Goal: Information Seeking & Learning: Check status

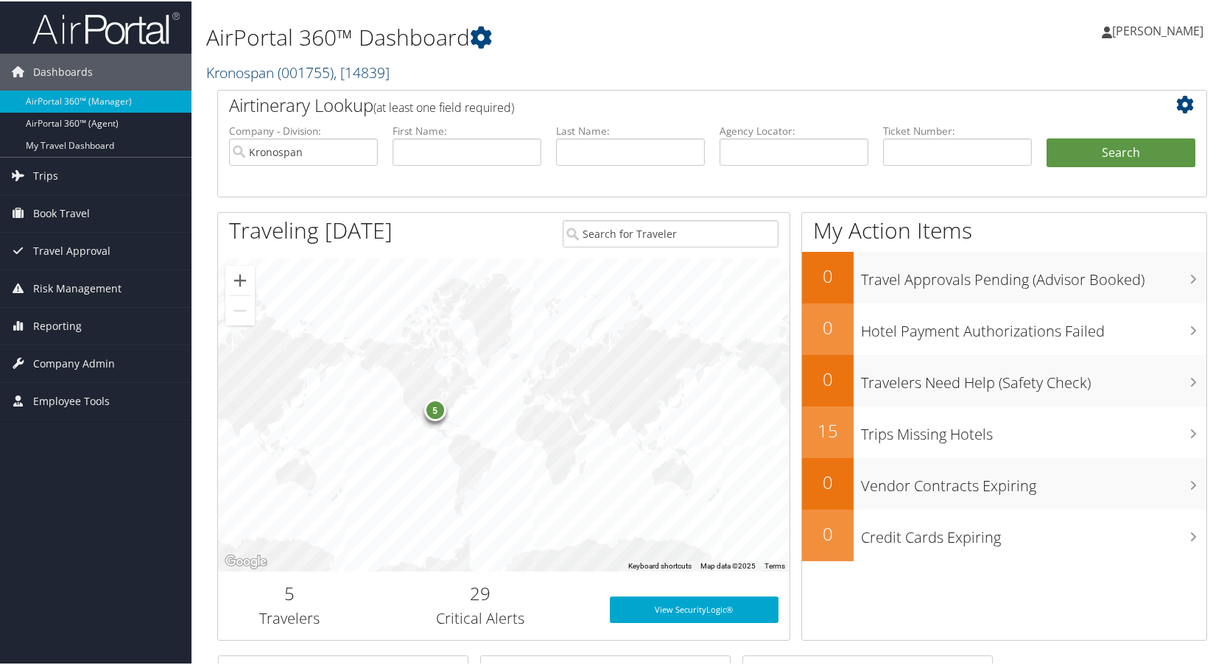
click at [269, 74] on link "Kronospan ( 001755 ) , [ 14839 ]" at bounding box center [297, 71] width 183 height 20
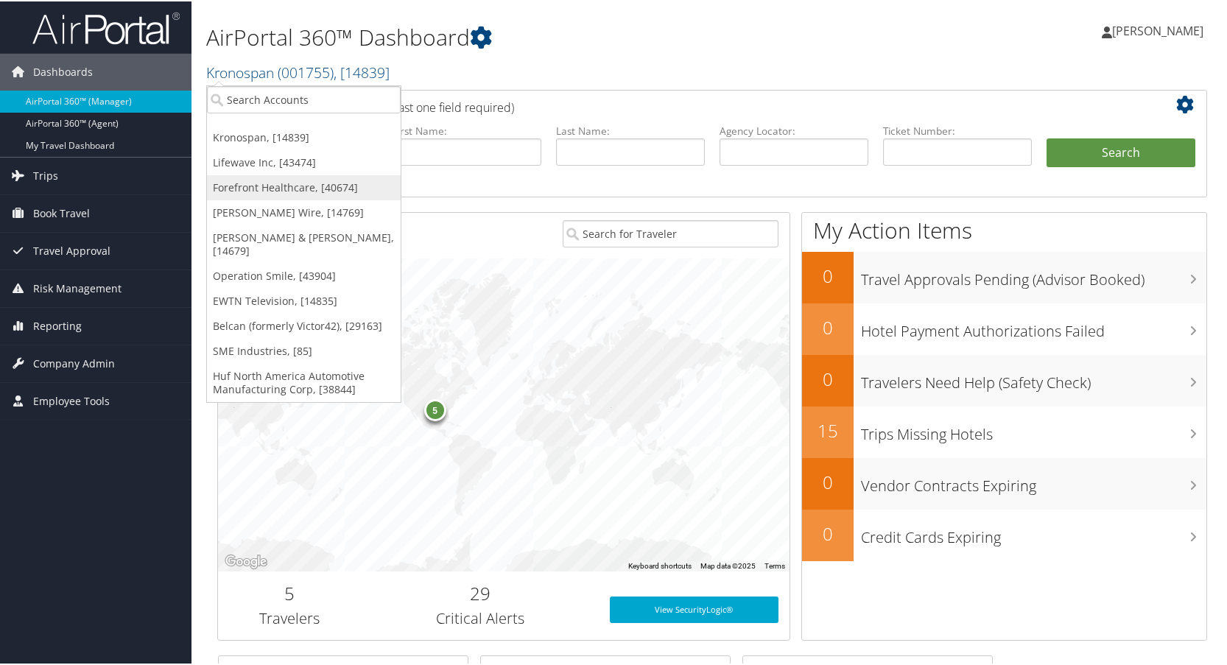
click at [239, 189] on link "Forefront Healthcare, [40674]" at bounding box center [304, 186] width 194 height 25
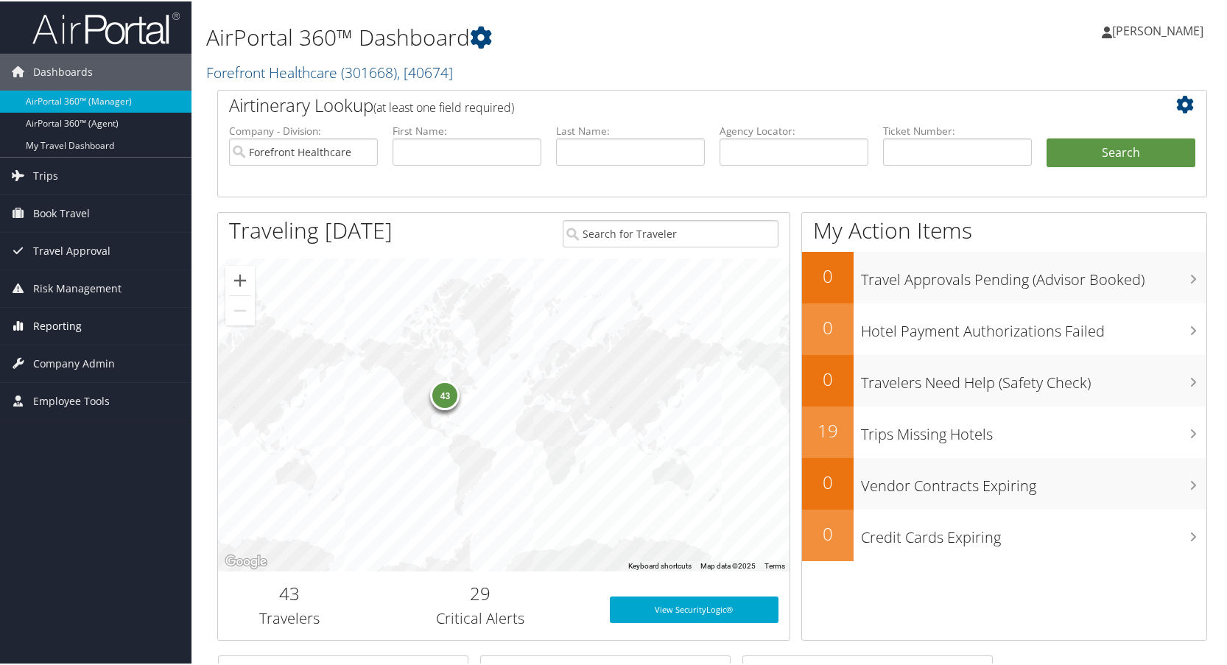
click at [55, 326] on span "Reporting" at bounding box center [57, 324] width 49 height 37
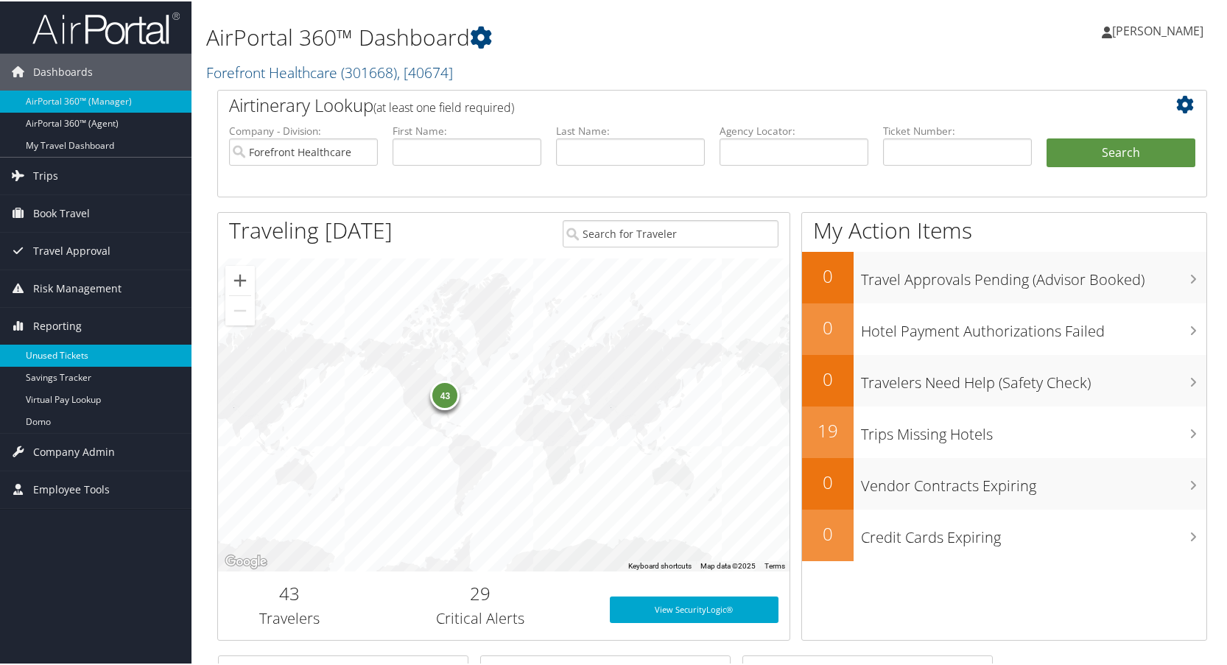
click at [59, 351] on link "Unused Tickets" at bounding box center [96, 354] width 192 height 22
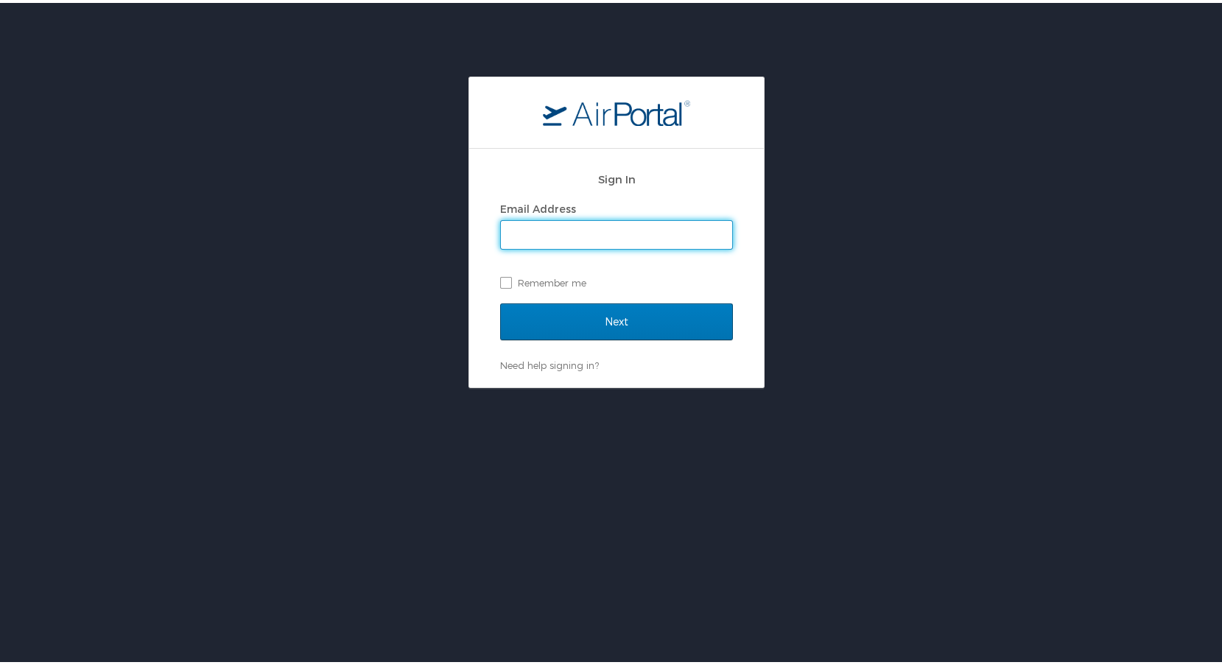
type input "[PERSON_NAME][EMAIL_ADDRESS][DOMAIN_NAME]"
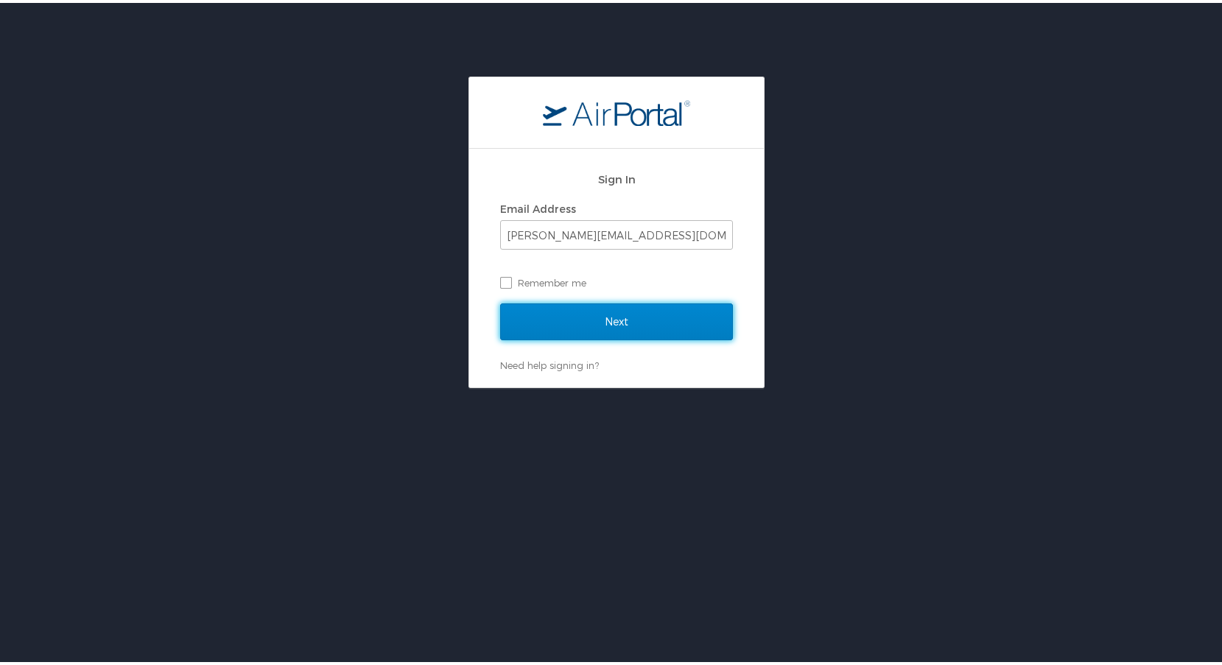
click at [630, 322] on input "Next" at bounding box center [616, 319] width 233 height 37
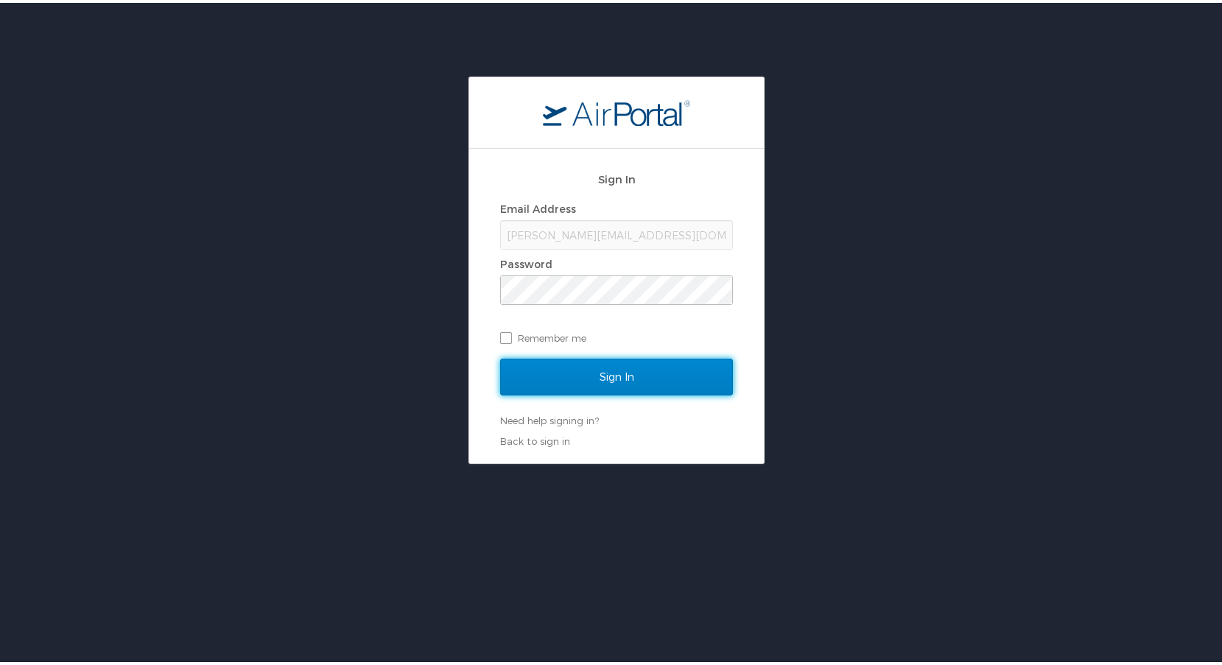
click at [585, 376] on input "Sign In" at bounding box center [616, 374] width 233 height 37
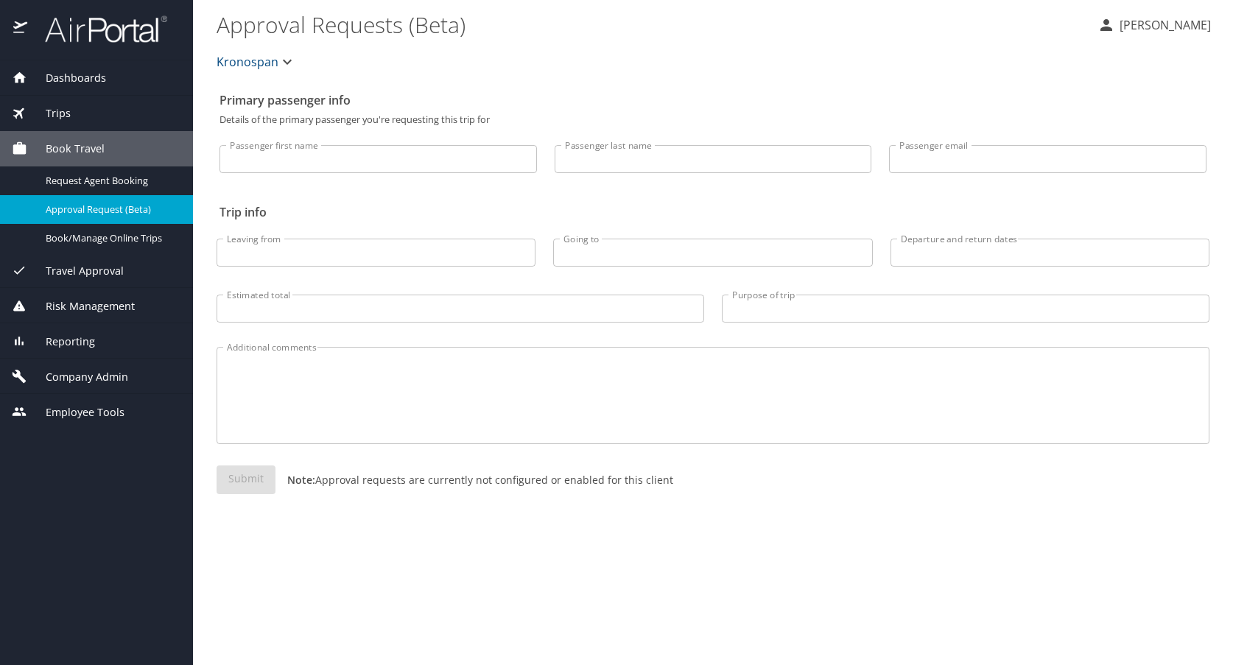
click at [243, 61] on span "Kronospan" at bounding box center [248, 62] width 62 height 21
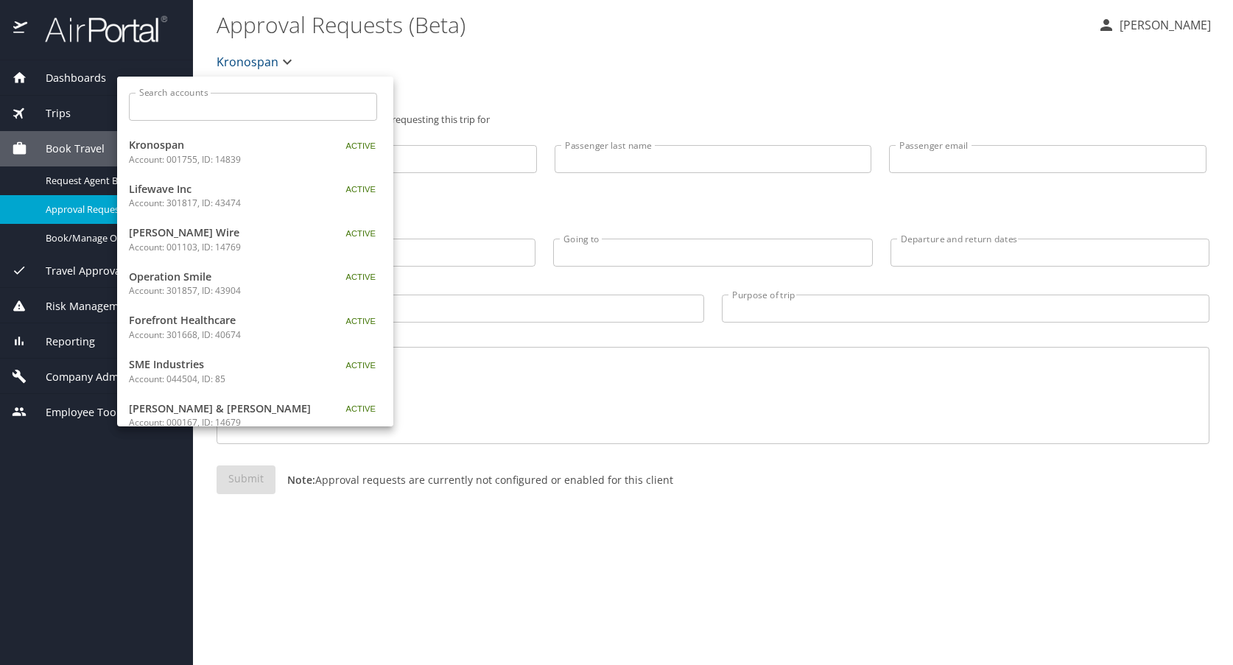
click at [195, 331] on p "Account: 301668, ID: 40674" at bounding box center [221, 334] width 184 height 13
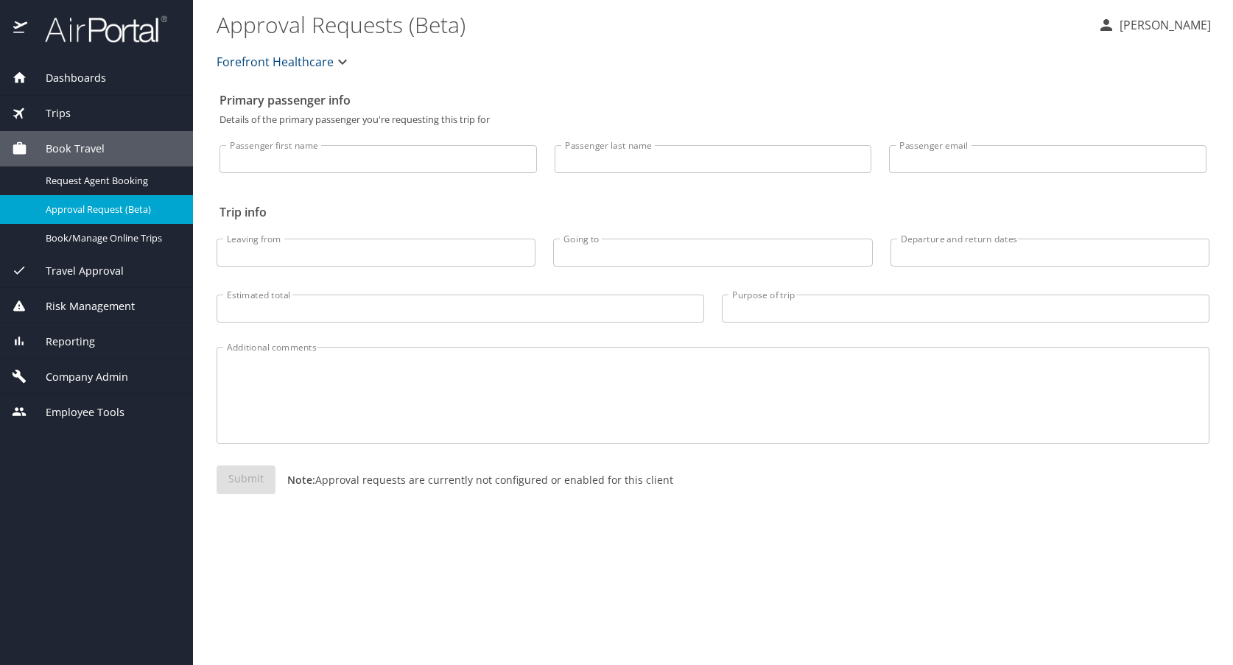
click at [49, 341] on span "Reporting" at bounding box center [61, 342] width 68 height 16
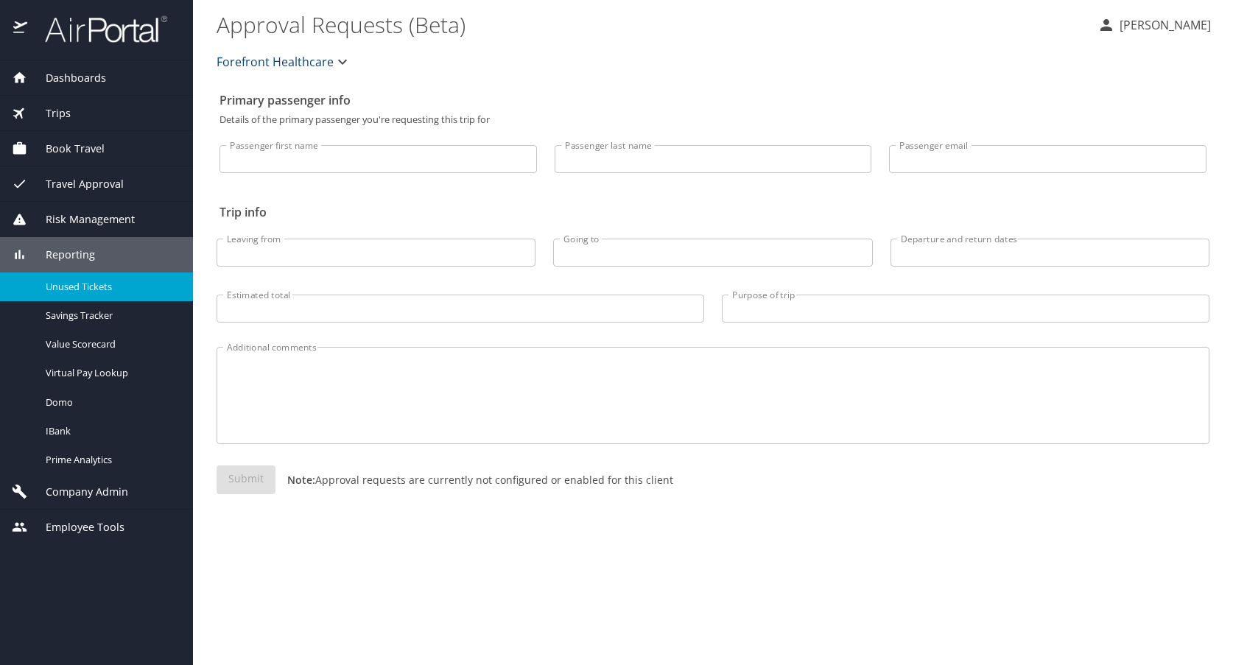
click at [91, 288] on span "Unused Tickets" at bounding box center [111, 287] width 130 height 14
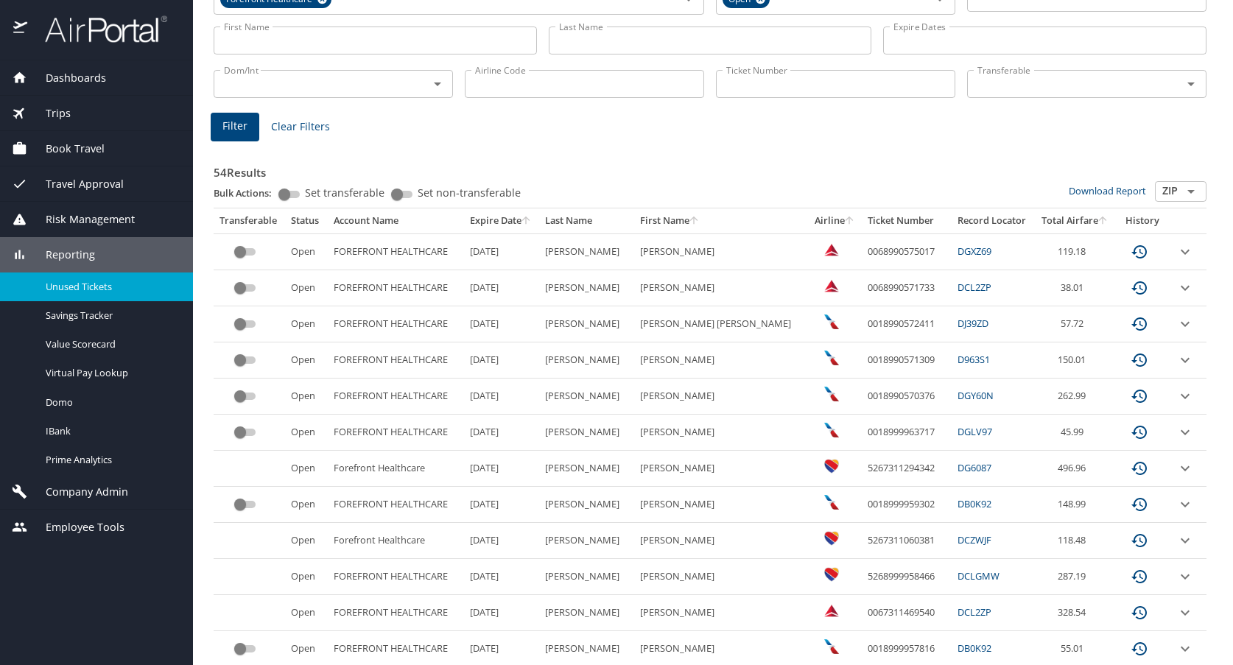
scroll to position [221, 0]
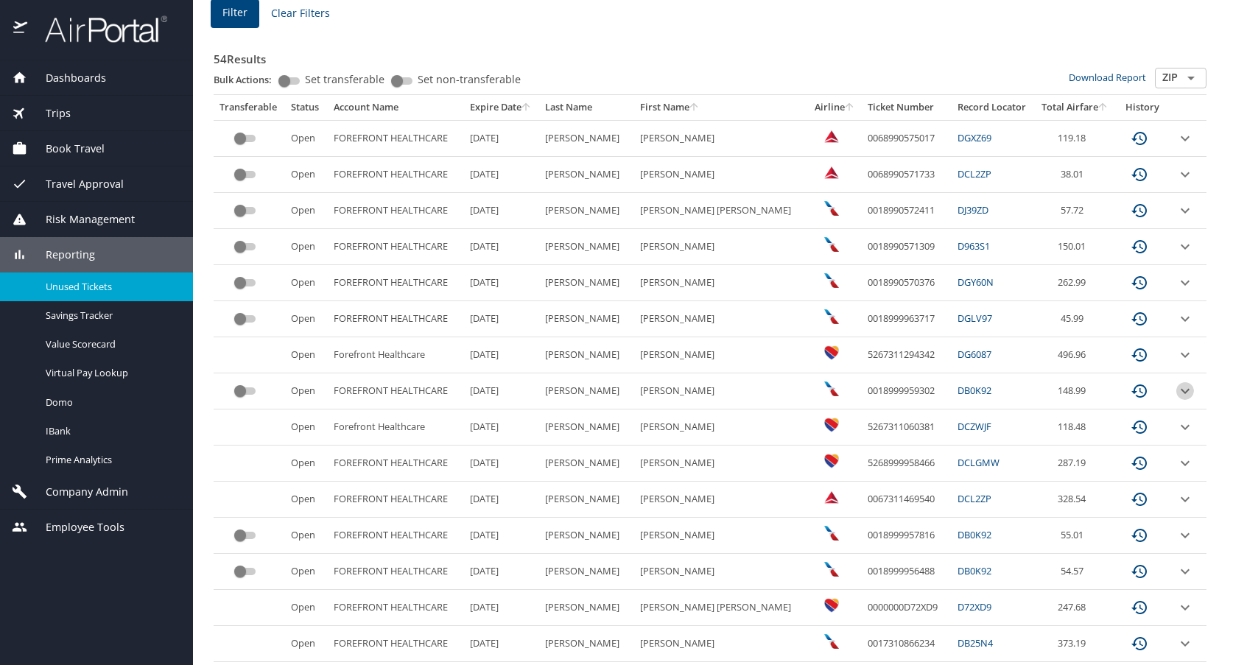
click at [1181, 391] on icon "expand row" at bounding box center [1185, 390] width 9 height 5
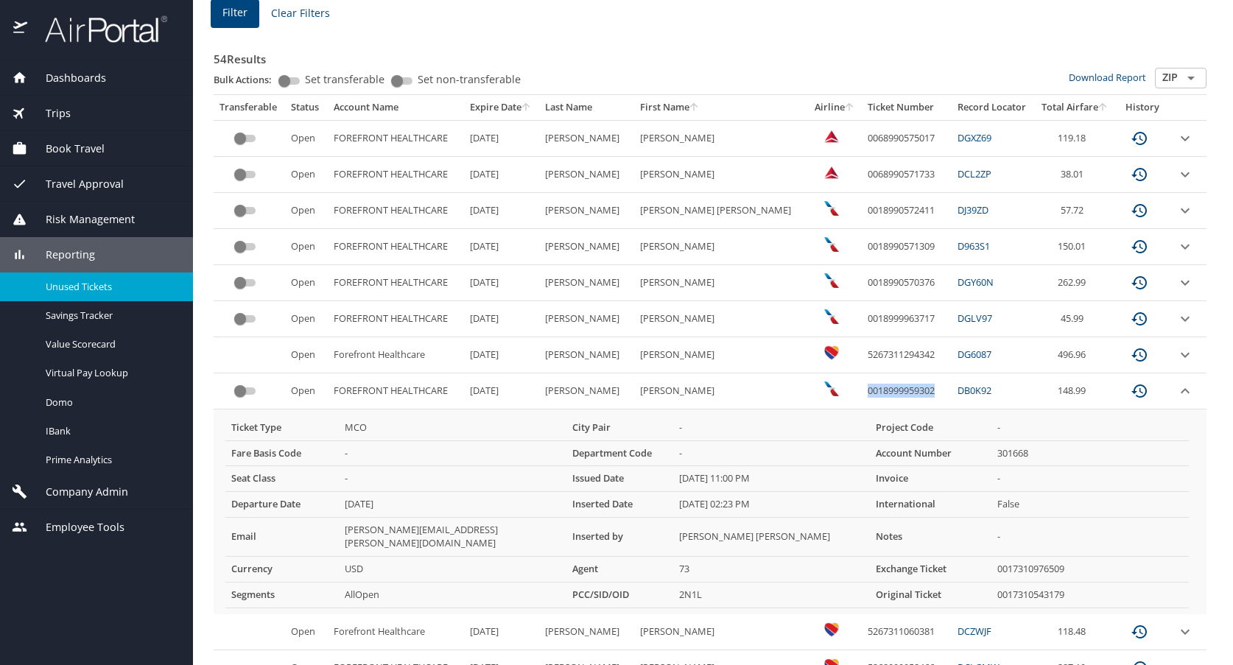
drag, startPoint x: 825, startPoint y: 391, endPoint x: 901, endPoint y: 394, distance: 75.9
click at [901, 394] on td "0018999959302" at bounding box center [907, 391] width 90 height 36
copy td "0018999959302"
click at [68, 113] on span "Trips" at bounding box center [48, 113] width 43 height 16
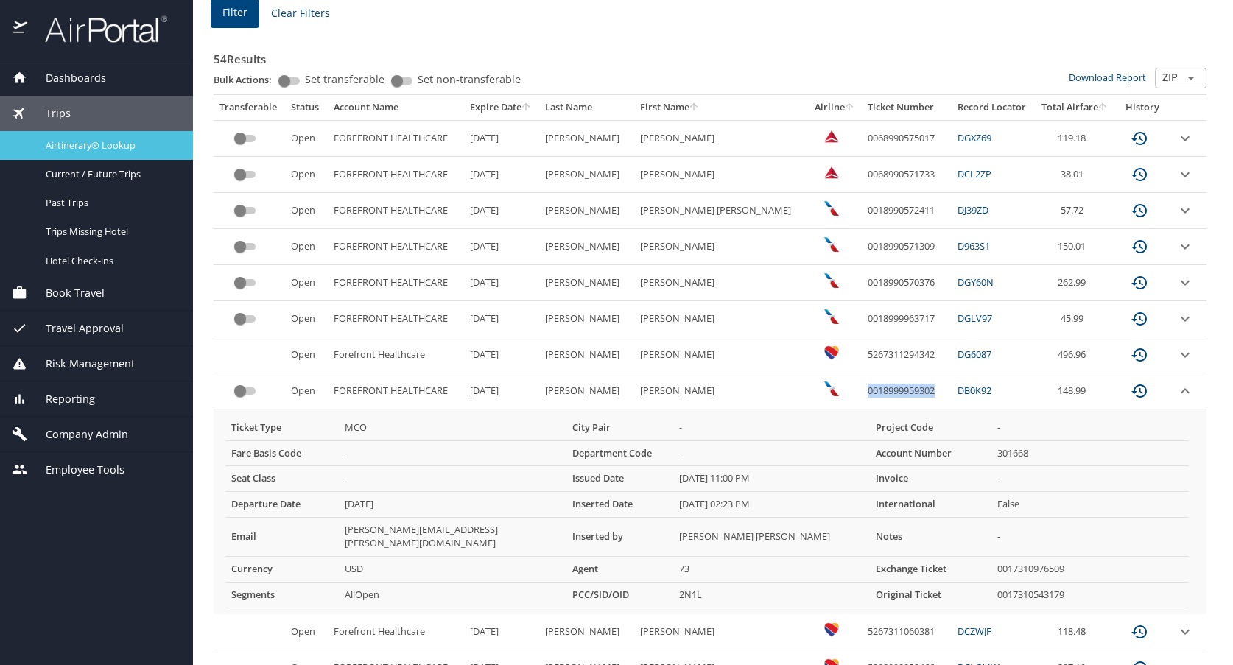
click at [85, 140] on span "Airtinerary® Lookup" at bounding box center [111, 145] width 130 height 14
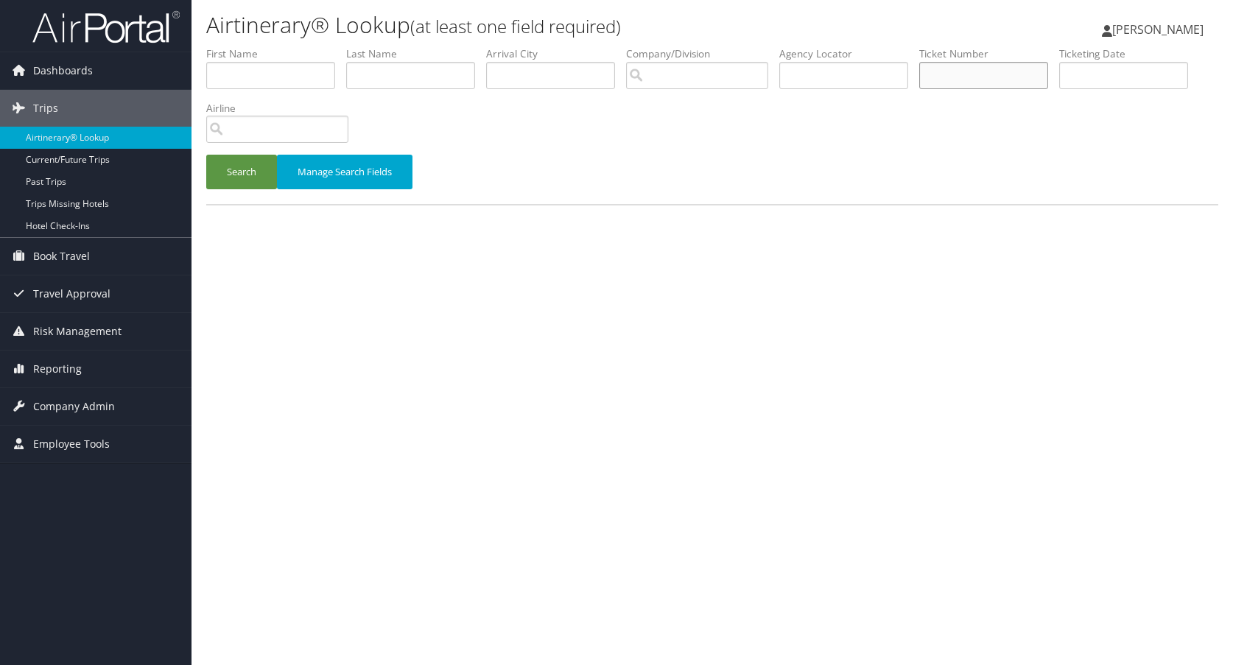
paste input "0018999959302"
type input "0018999959302"
click at [239, 174] on button "Search" at bounding box center [241, 172] width 71 height 35
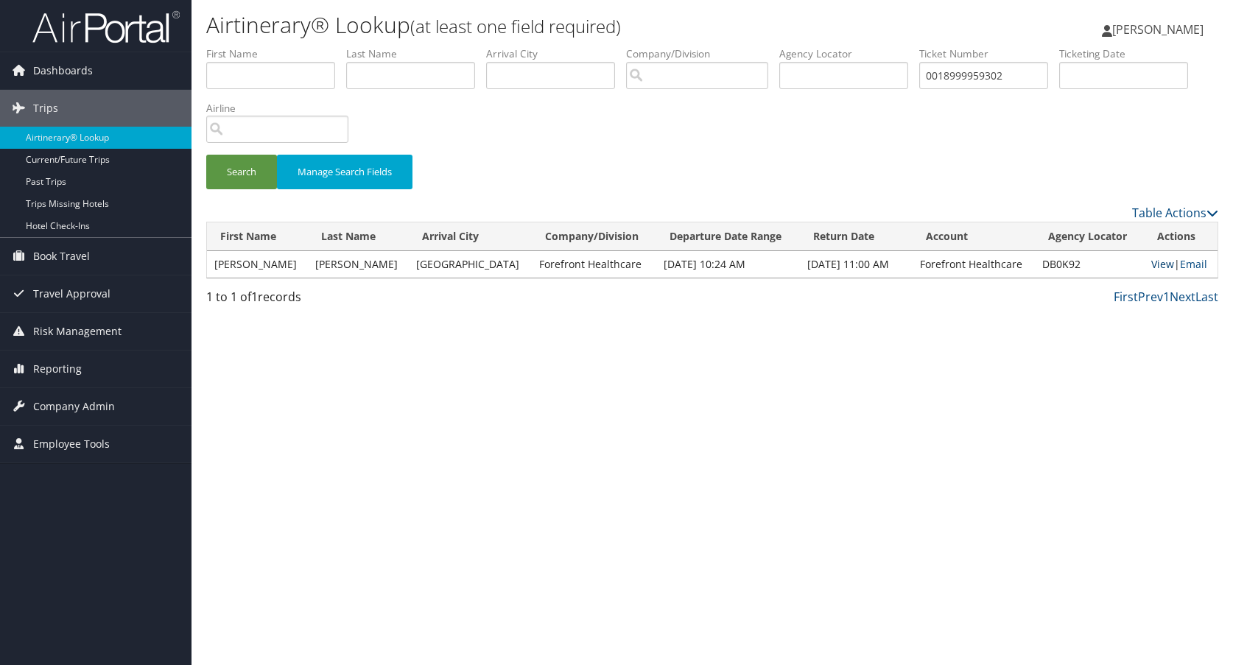
click at [1157, 264] on link "View" at bounding box center [1162, 264] width 23 height 14
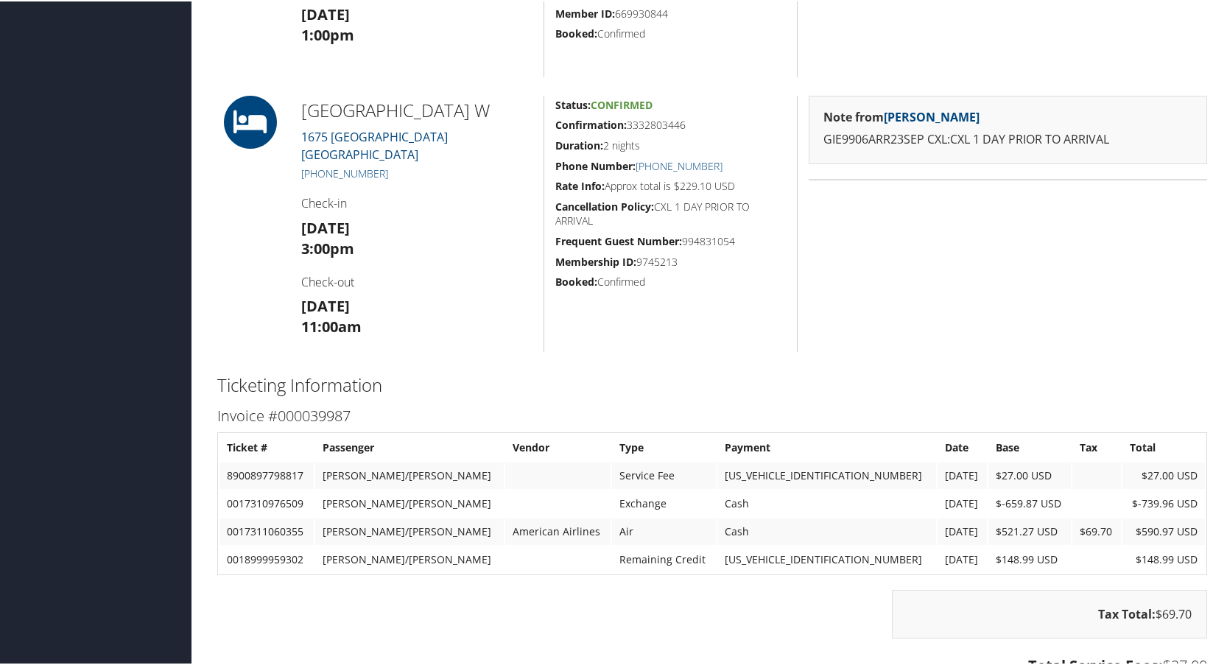
scroll to position [1915, 0]
